Goal: Task Accomplishment & Management: Manage account settings

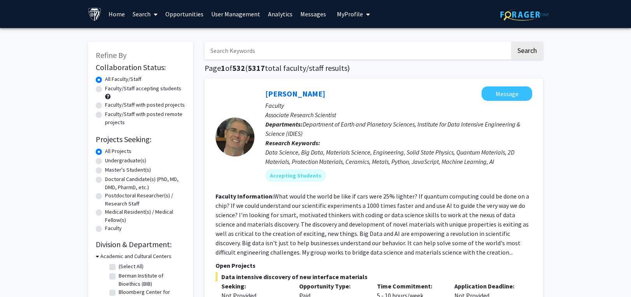
click at [238, 50] on input "Search Keywords" at bounding box center [357, 51] width 305 height 18
type input "[PERSON_NAME]"
click at [511, 42] on button "Search" at bounding box center [527, 51] width 32 height 18
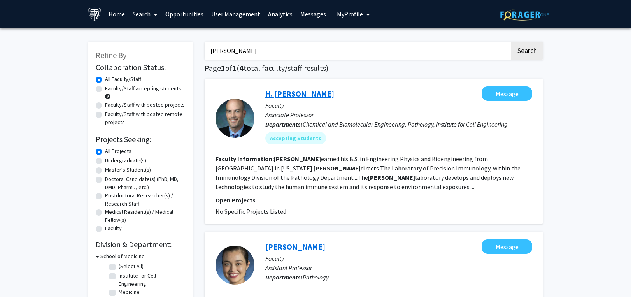
click at [297, 91] on link "H. [PERSON_NAME]" at bounding box center [299, 94] width 69 height 10
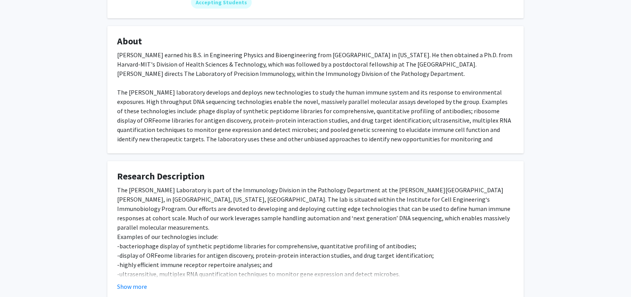
scroll to position [138, 0]
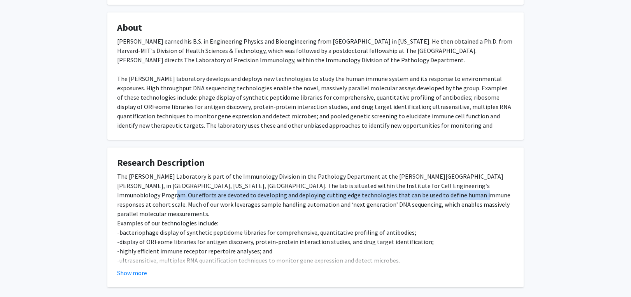
drag, startPoint x: 477, startPoint y: 185, endPoint x: 399, endPoint y: 195, distance: 79.1
click at [399, 195] on div "The [PERSON_NAME] Laboratory is part of the Immunology Division in the Patholog…" at bounding box center [315, 227] width 397 height 112
copy div "developing and deploying cutting edge technologies that can be used to define h…"
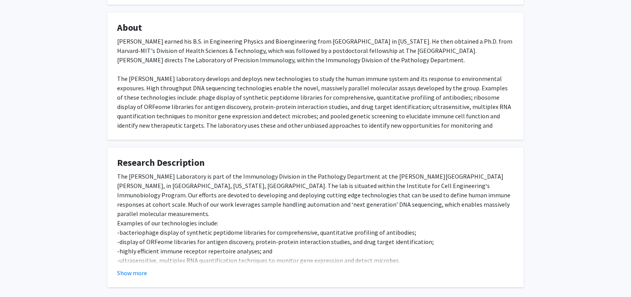
click at [558, 131] on div "H. [PERSON_NAME] Message Titles: Associate Professor Degrees: Ph.D.; [US_STATE]…" at bounding box center [315, 101] width 631 height 422
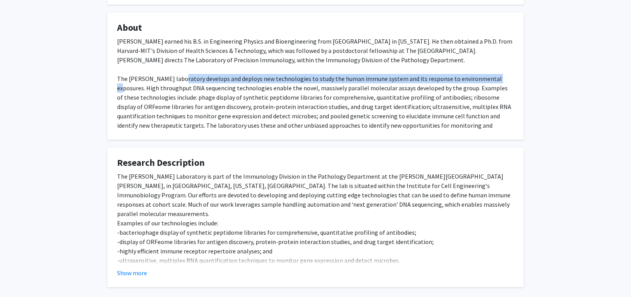
drag, startPoint x: 178, startPoint y: 80, endPoint x: 492, endPoint y: 78, distance: 314.2
click at [492, 78] on div "[PERSON_NAME] earned his B.S. in Engineering Physics and Bioengineering from [G…" at bounding box center [315, 88] width 397 height 103
copy div "develops and deploys new technologies to study the human immune system and its …"
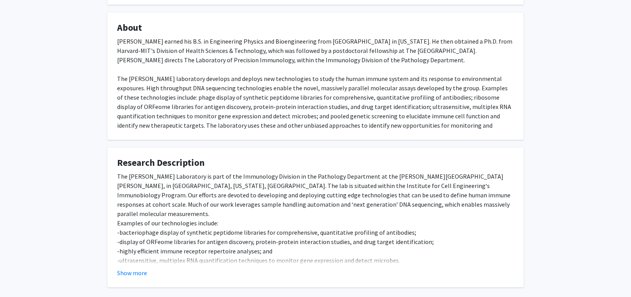
click at [538, 147] on div "H. [PERSON_NAME] Message Titles: Associate Professor Degrees: Ph.D.; [US_STATE]…" at bounding box center [315, 101] width 631 height 422
click at [437, 101] on div "[PERSON_NAME] earned his B.S. in Engineering Physics and Bioengineering from [G…" at bounding box center [315, 88] width 397 height 103
drag, startPoint x: 554, startPoint y: 25, endPoint x: 526, endPoint y: 45, distance: 33.7
click at [554, 25] on div "H. [PERSON_NAME] Message Titles: Associate Professor Degrees: Ph.D.; [US_STATE]…" at bounding box center [315, 101] width 631 height 422
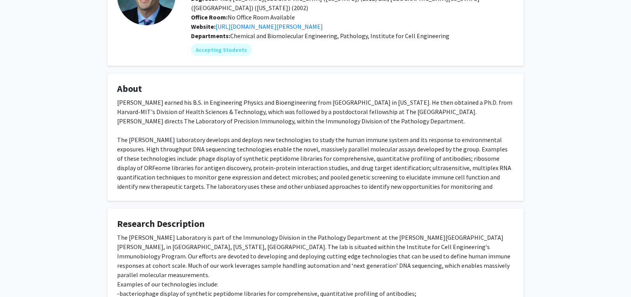
scroll to position [0, 0]
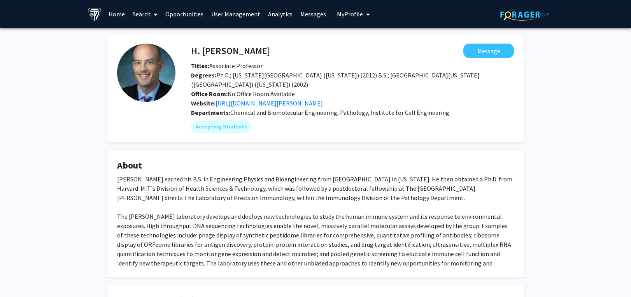
click at [240, 16] on link "User Management" at bounding box center [235, 13] width 57 height 27
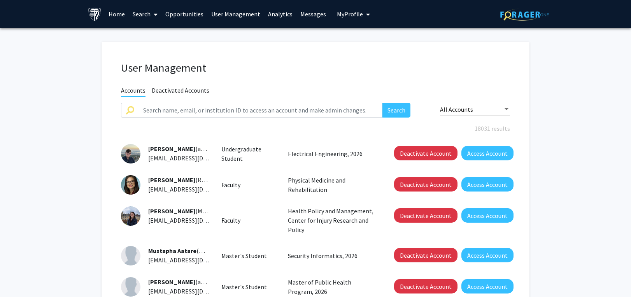
drag, startPoint x: 217, startPoint y: 100, endPoint x: 217, endPoint y: 108, distance: 7.8
click at [217, 107] on div "User Management Accounts Deactivated Accounts Search All Accounts 18031 results…" at bounding box center [315, 273] width 428 height 463
click at [217, 108] on input "text" at bounding box center [260, 110] width 244 height 15
type input "[PERSON_NAME]"
click at [382, 103] on button "Search" at bounding box center [396, 110] width 28 height 15
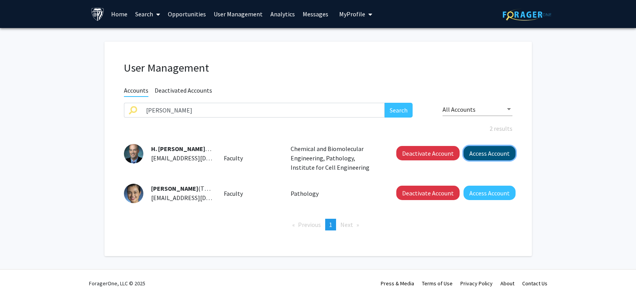
click at [501, 153] on button "Access Account" at bounding box center [490, 153] width 52 height 14
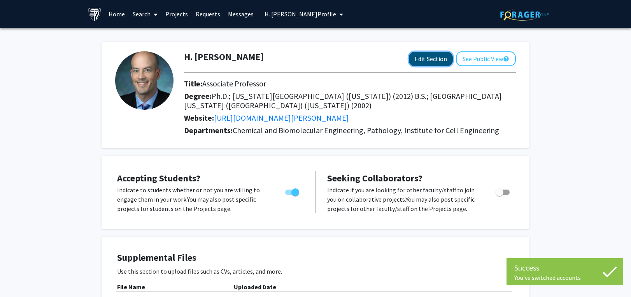
click at [427, 64] on button "Edit Section" at bounding box center [431, 59] width 44 height 14
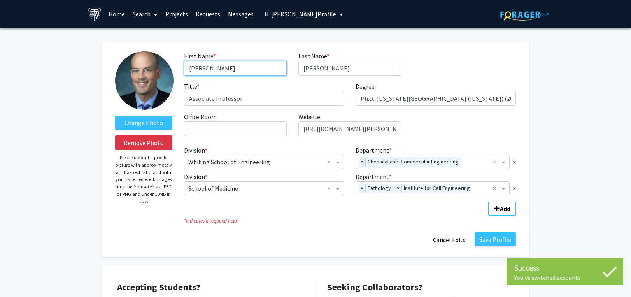
drag, startPoint x: 226, startPoint y: 69, endPoint x: 89, endPoint y: 72, distance: 136.1
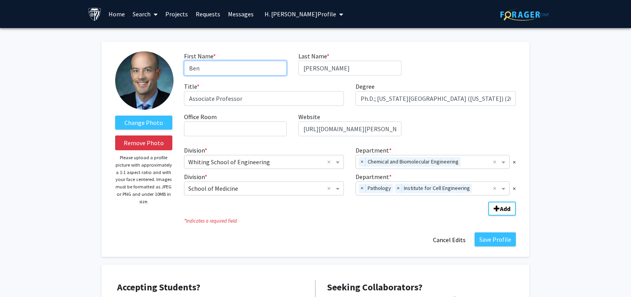
type input "Ben"
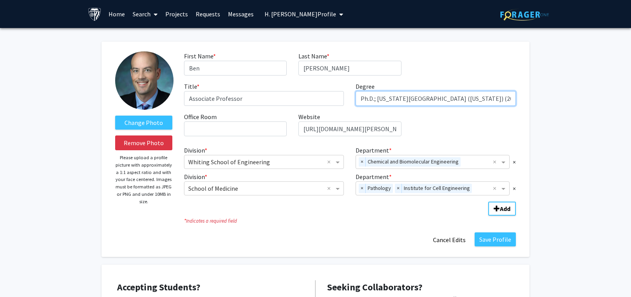
drag, startPoint x: 378, startPoint y: 98, endPoint x: 324, endPoint y: 98, distance: 53.3
click at [324, 98] on div "First Name * required [PERSON_NAME] Last Name * required [PERSON_NAME] Title * …" at bounding box center [349, 96] width 343 height 91
click at [474, 97] on input "PhD, [US_STATE][GEOGRAPHIC_DATA] ([US_STATE]) (2012) B.S.; [GEOGRAPHIC_DATA][US…" at bounding box center [435, 98] width 160 height 15
type input "PhD, [US_STATE][GEOGRAPHIC_DATA]"
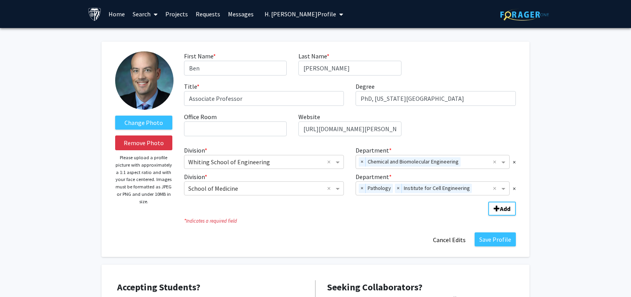
click at [372, 244] on div "Save Profile Cancel Edits" at bounding box center [349, 239] width 343 height 15
click at [484, 237] on button "Save Profile" at bounding box center [494, 239] width 41 height 14
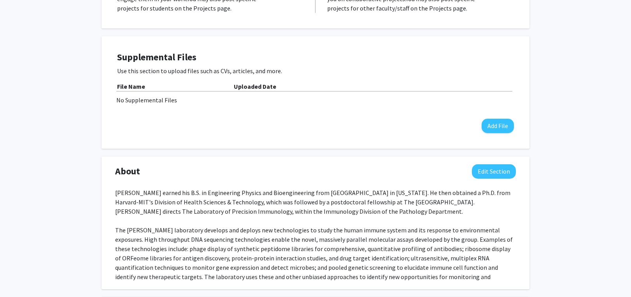
scroll to position [233, 0]
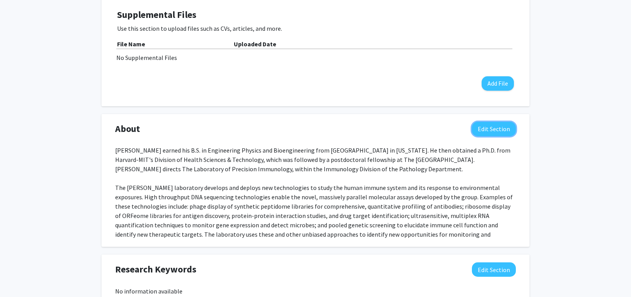
drag, startPoint x: 492, startPoint y: 130, endPoint x: 477, endPoint y: 133, distance: 15.6
click at [492, 130] on button "Edit Section" at bounding box center [494, 129] width 44 height 14
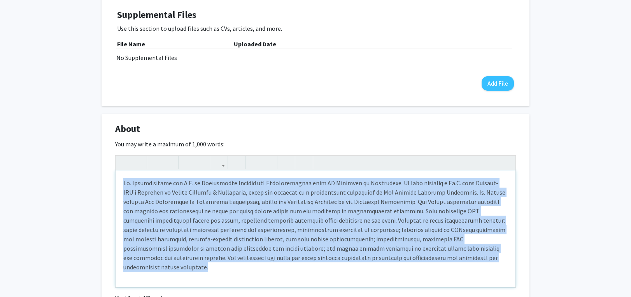
drag, startPoint x: 124, startPoint y: 184, endPoint x: 452, endPoint y: 260, distance: 336.1
click at [452, 260] on div "Note to users with screen readers: Please deactivate our accessibility plugin f…" at bounding box center [315, 228] width 400 height 117
paste div "Note to users with screen readers: Please deactivate our accessibility plugin f…"
type textarea "<p>[PERSON_NAME] trained in physics and bioengineering at [GEOGRAPHIC_DATA], an…"
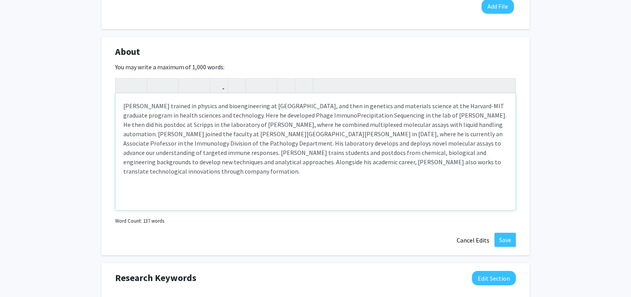
scroll to position [311, 0]
click at [509, 240] on button "Save" at bounding box center [504, 239] width 21 height 14
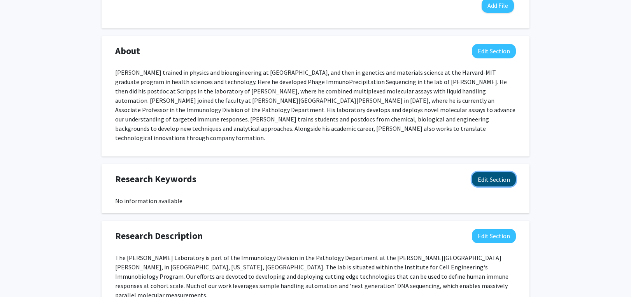
click at [482, 172] on button "Edit Section" at bounding box center [494, 179] width 44 height 14
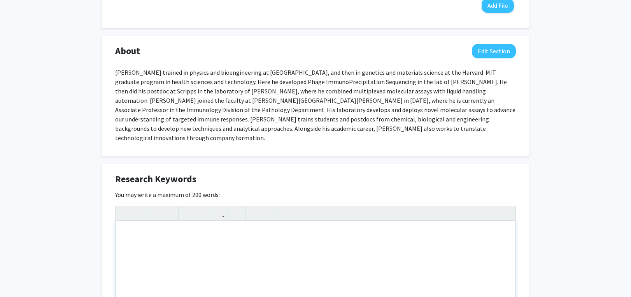
click at [268, 244] on div "Note to users with screen readers: Please deactivate our accessibility plugin f…" at bounding box center [315, 279] width 400 height 117
paste div "Note to users with screen readers: Please deactivate our accessibility plugin f…"
type textarea "<p>Bacteriophage display of synthetic peptide libraries for comprehensive, quan…"
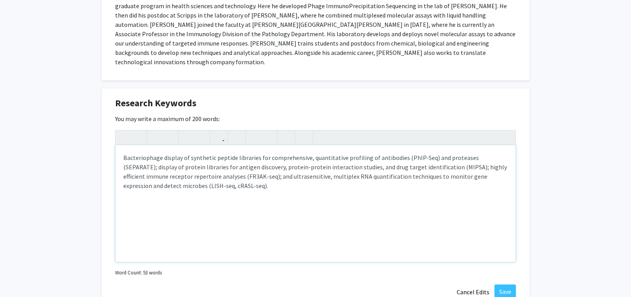
scroll to position [389, 0]
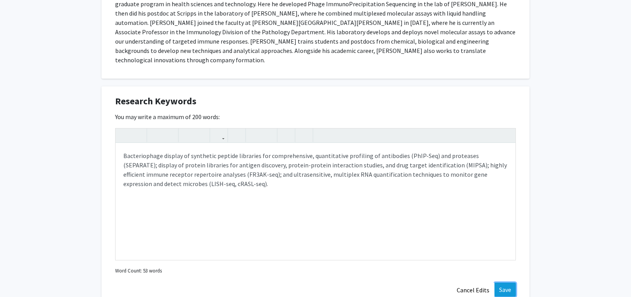
click at [500, 282] on button "Save" at bounding box center [504, 289] width 21 height 14
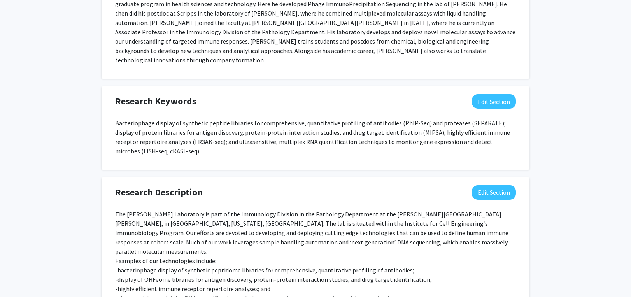
click at [114, 244] on div "The [PERSON_NAME] Laboratory is part of the Immunology Division in the Patholog…" at bounding box center [315, 262] width 412 height 106
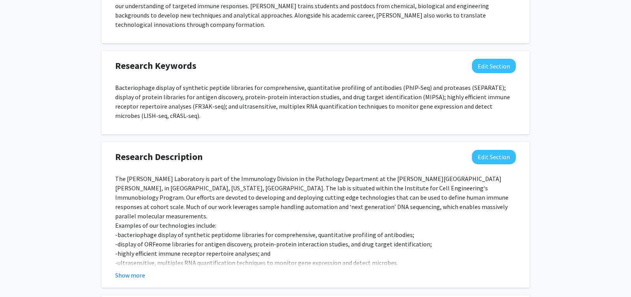
scroll to position [467, 0]
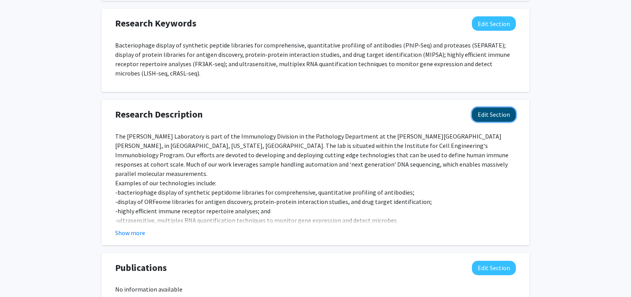
click at [495, 107] on button "Edit Section" at bounding box center [494, 114] width 44 height 14
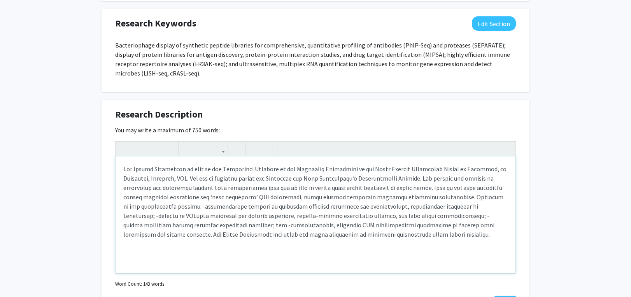
click at [481, 189] on div "Note to users with screen readers: Please deactivate our accessibility plugin f…" at bounding box center [315, 214] width 400 height 117
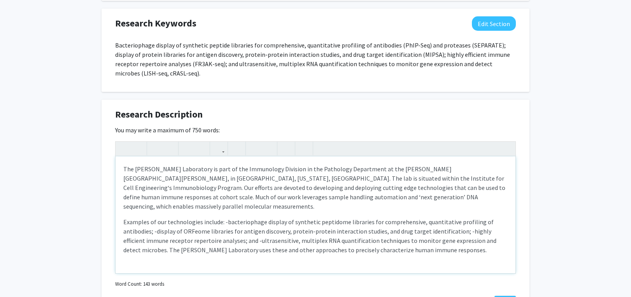
click at [222, 217] on p "Examples of our technologies include: -bacteriophage display of synthetic pepti…" at bounding box center [315, 235] width 384 height 37
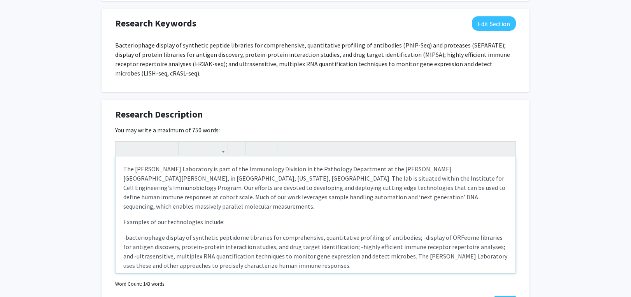
click at [412, 233] on p "-bacteriophage display of synthetic peptidome libraries for comprehensive, quan…" at bounding box center [315, 251] width 384 height 37
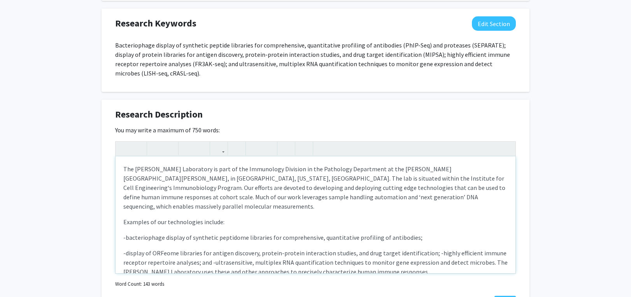
scroll to position [8, 0]
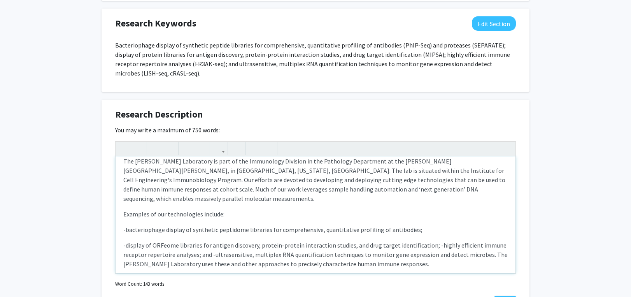
click at [428, 240] on p "-display of ORFeome libraries for antigen discovery, protein-protein interactio…" at bounding box center [315, 254] width 384 height 28
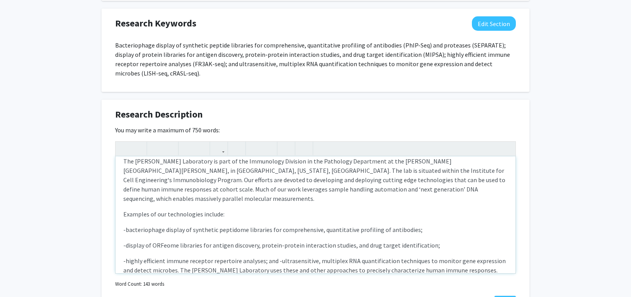
click at [274, 256] on p "-highly efficient immune receptor repertoire analyses; and -ultrasensitive, mul…" at bounding box center [315, 265] width 384 height 19
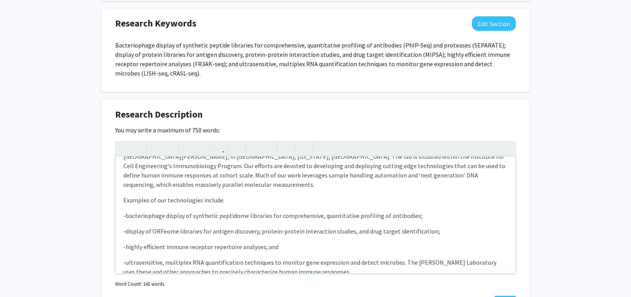
scroll to position [30, 0]
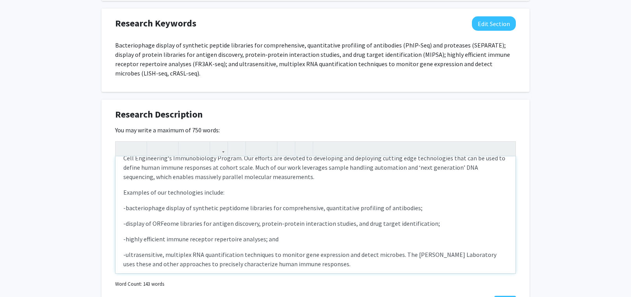
click at [396, 250] on p "-ultrasensitive, multiplex RNA quantification techniques to monitor gene expres…" at bounding box center [315, 259] width 384 height 19
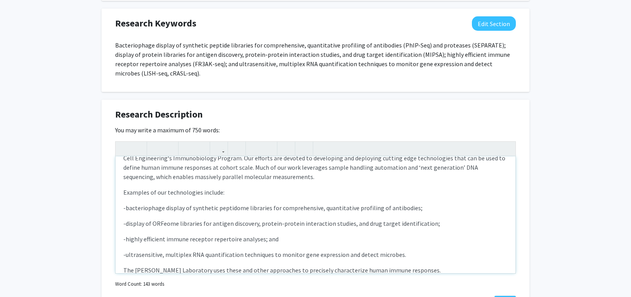
type textarea "<l>Ips Dolors Ametconsec ad elit se doe Temporinci Utlabore et dol Magnaaliq En…"
click at [500, 295] on button "Save" at bounding box center [504, 302] width 21 height 14
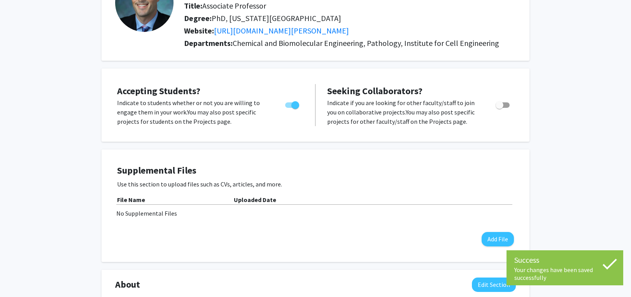
scroll to position [0, 0]
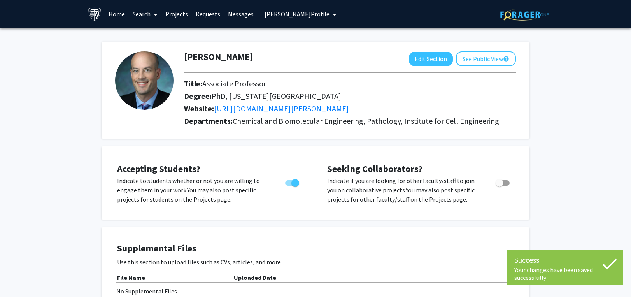
click at [308, 17] on span "[PERSON_NAME] Profile" at bounding box center [296, 14] width 65 height 8
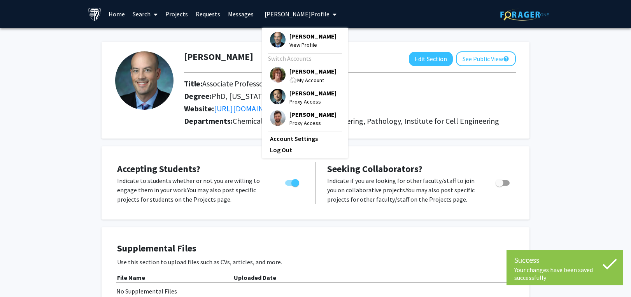
click at [302, 72] on span "[PERSON_NAME]" at bounding box center [312, 71] width 47 height 9
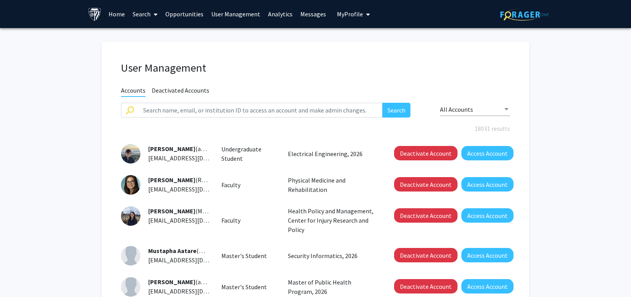
click at [145, 15] on link "Search" at bounding box center [145, 13] width 33 height 27
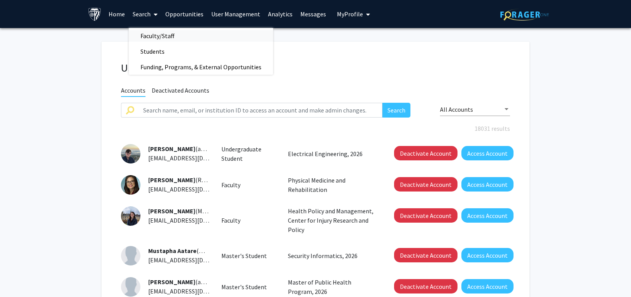
click at [148, 39] on span "Faculty/Staff" at bounding box center [157, 36] width 57 height 16
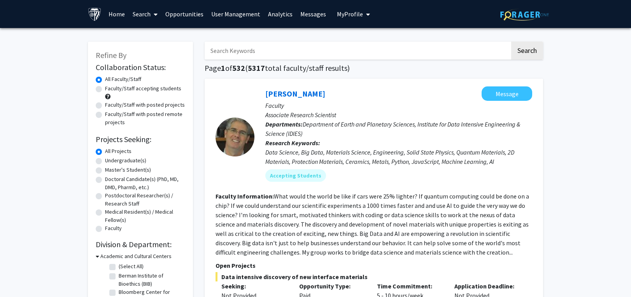
click at [246, 48] on input "Search Keywords" at bounding box center [357, 51] width 305 height 18
click at [219, 50] on input "[PERSON_NAME]" at bounding box center [357, 51] width 305 height 18
type input "[PERSON_NAME]"
click at [511, 42] on button "Search" at bounding box center [527, 51] width 32 height 18
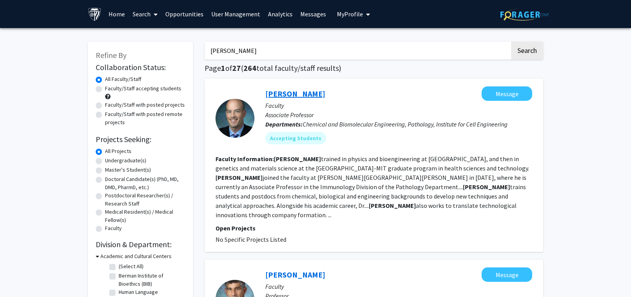
click at [283, 91] on link "[PERSON_NAME]" at bounding box center [295, 94] width 60 height 10
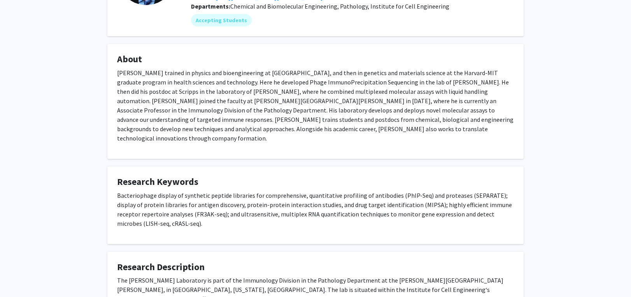
scroll to position [117, 0]
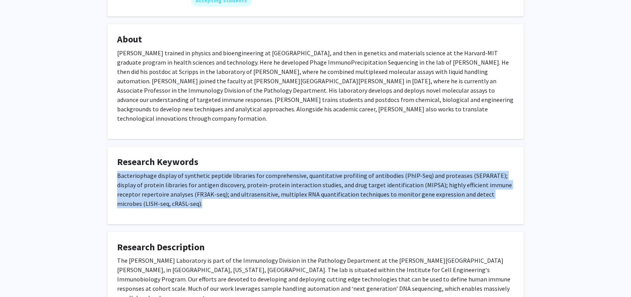
drag, startPoint x: 116, startPoint y: 166, endPoint x: 147, endPoint y: 198, distance: 44.5
click at [147, 198] on fg-card "Research Keywords Bacteriophage display of synthetic peptide libraries for comp…" at bounding box center [315, 185] width 416 height 77
copy p "Bacteriophage display of synthetic peptide libraries for comprehensive, quantit…"
